Goal: Information Seeking & Learning: Find specific fact

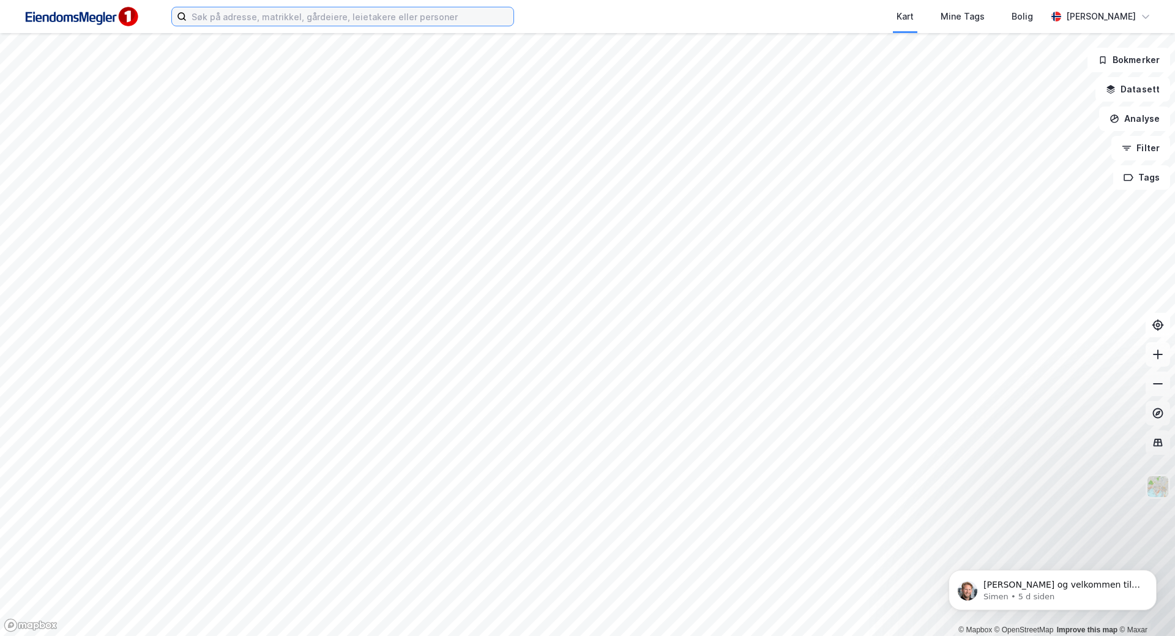
click at [256, 19] on input at bounding box center [350, 16] width 327 height 18
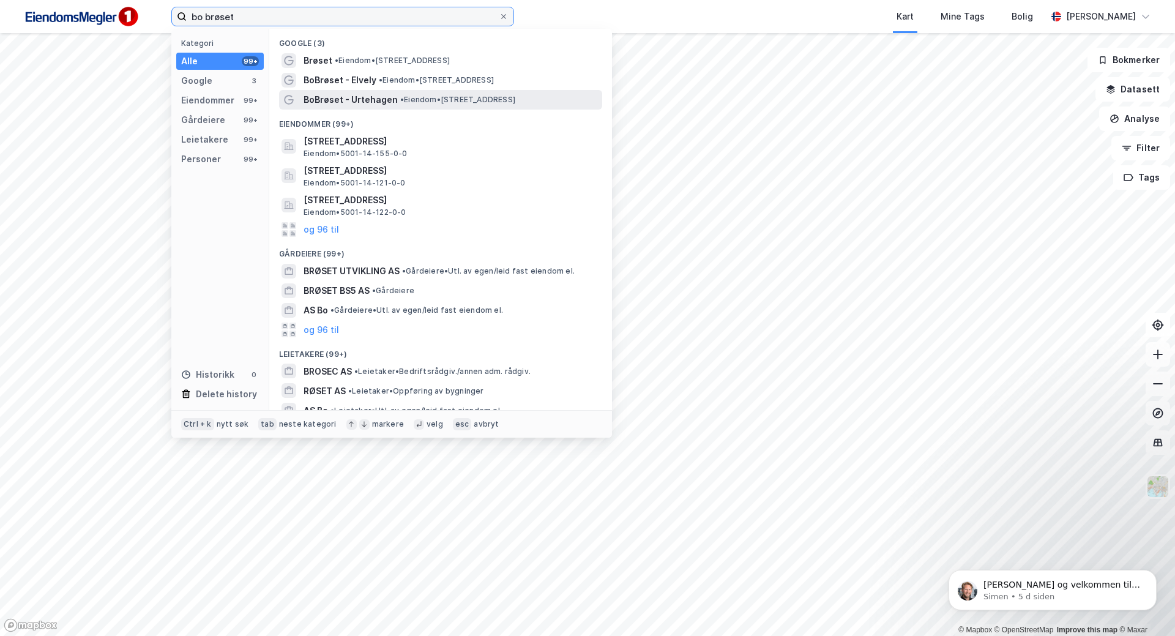
type input "bo brøset"
click at [404, 102] on span "•" at bounding box center [402, 99] width 4 height 9
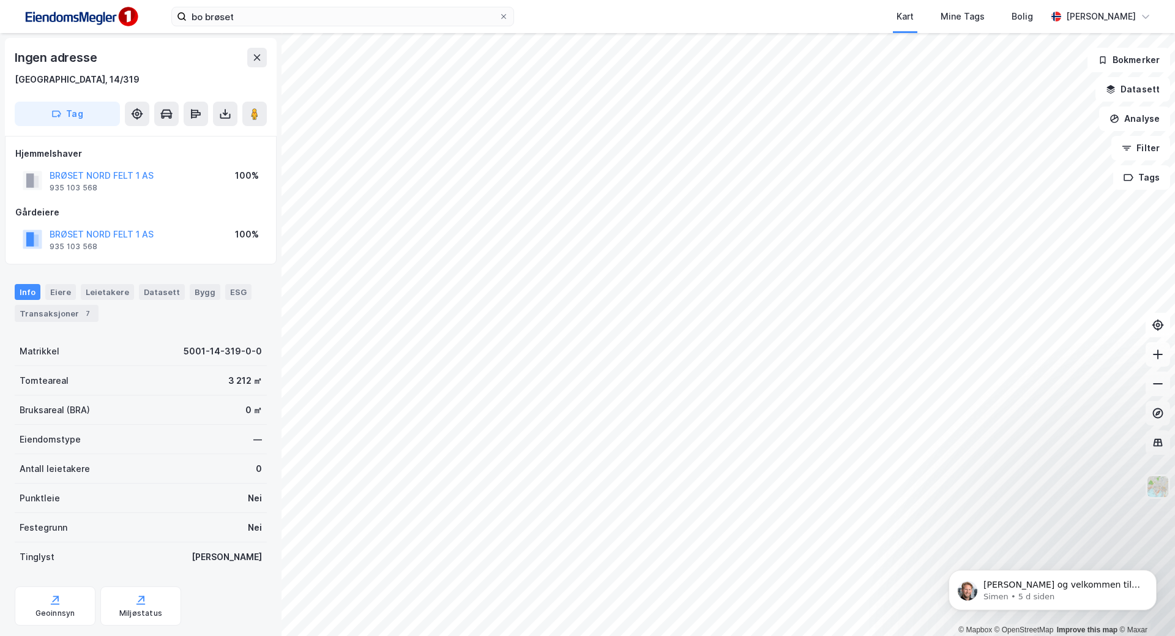
click at [67, 289] on div "Eiere" at bounding box center [60, 292] width 31 height 16
